Goal: Check status: Check status

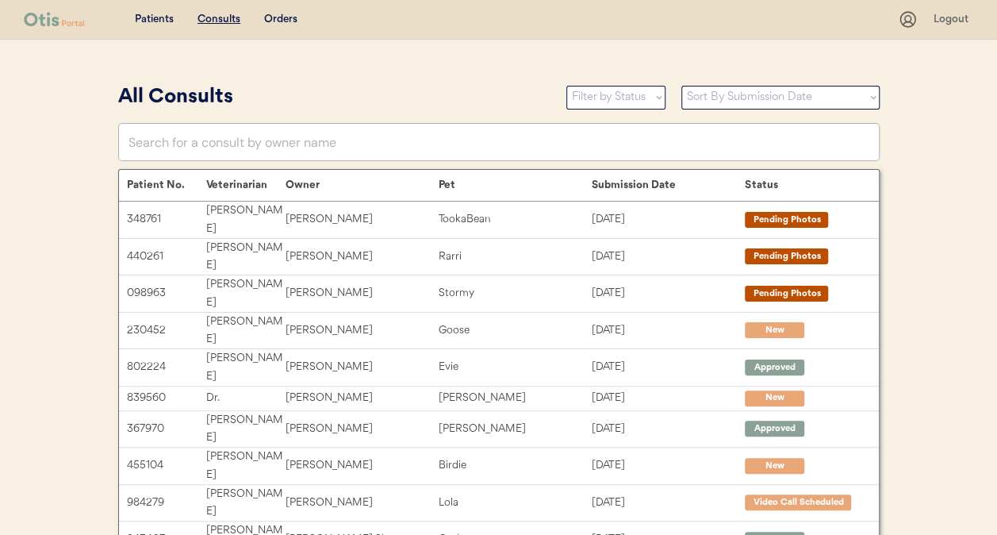
click at [228, 19] on u "Consults" at bounding box center [218, 18] width 43 height 11
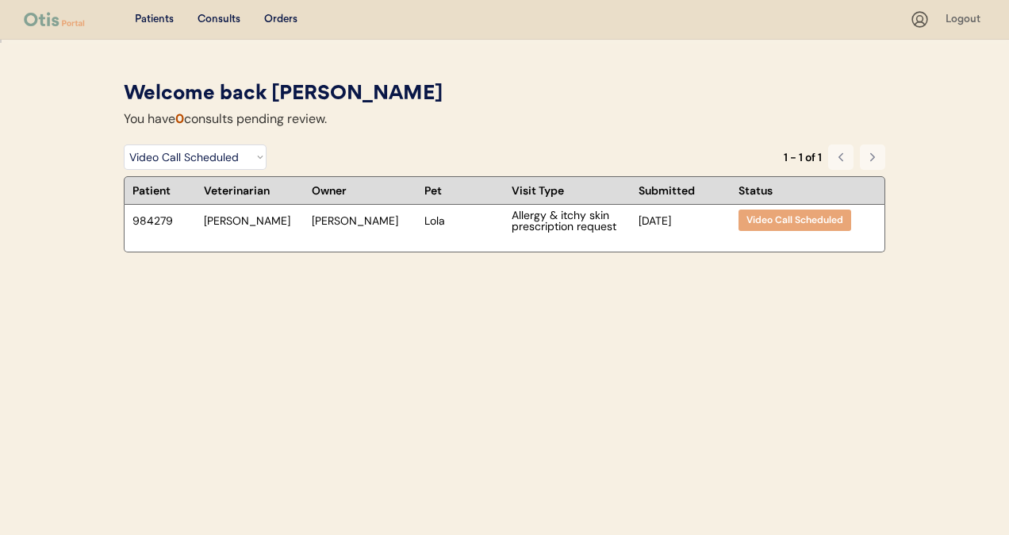
click at [694, 79] on div "Welcome back Scott" at bounding box center [504, 94] width 761 height 30
click at [186, 148] on select "Filter by Status Pending Photos Under Review Pending Video Call Video Call Sche…" at bounding box center [195, 156] width 143 height 25
select select ""under_review""
click at [124, 144] on select "Filter by Status Pending Photos Under Review Pending Video Call Video Call Sche…" at bounding box center [195, 156] width 143 height 25
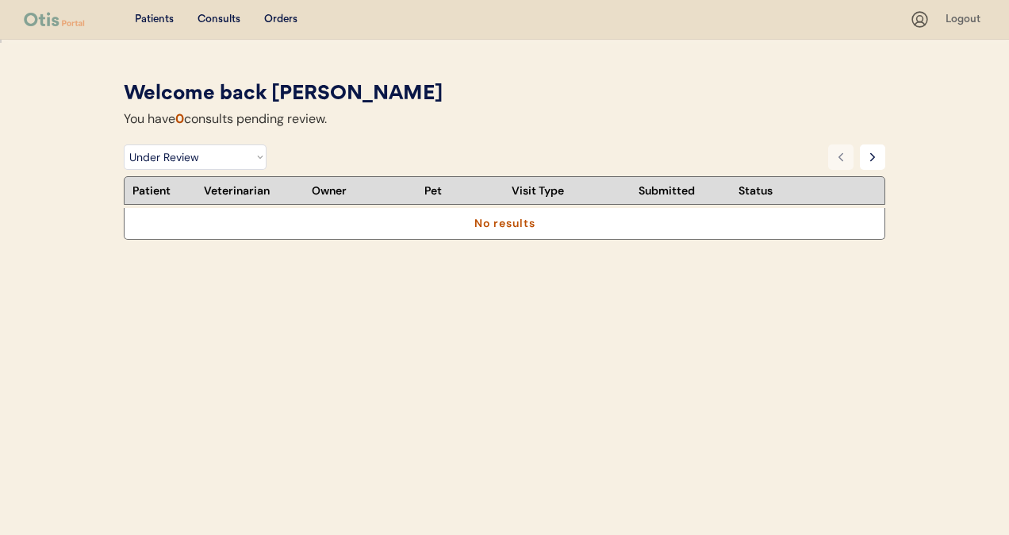
click at [750, 56] on div "Patients Consults Orders Logout Welcome back Scott You have 0 consults pending …" at bounding box center [504, 267] width 1009 height 535
